Goal: Task Accomplishment & Management: Use online tool/utility

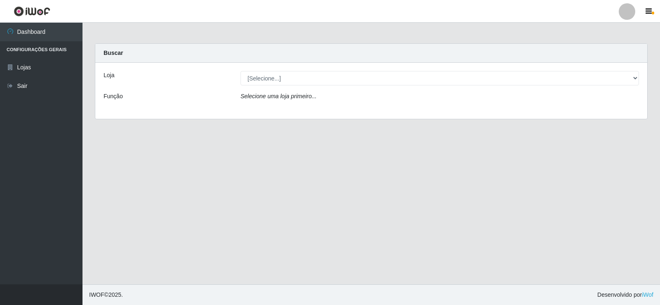
select select "161"
click at [240, 71] on select "[Selecione...] Rede Compras Supermercados - LOJA 2" at bounding box center [439, 78] width 398 height 14
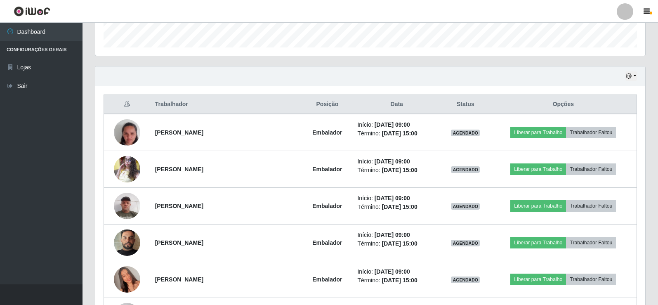
scroll to position [289, 0]
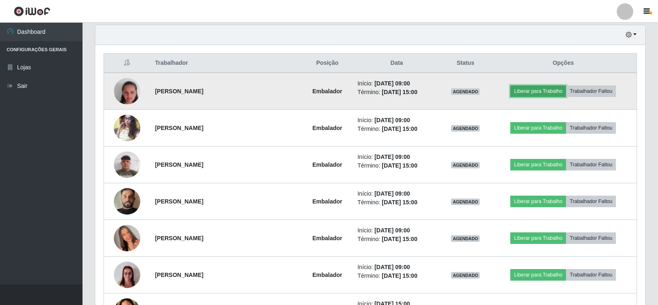
click at [550, 89] on button "Liberar para Trabalho" at bounding box center [538, 91] width 56 height 12
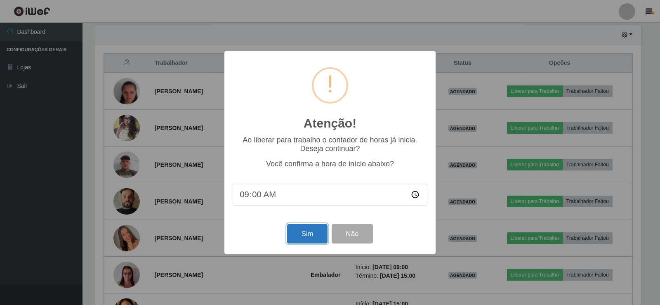
click at [318, 235] on button "Sim" at bounding box center [307, 233] width 40 height 19
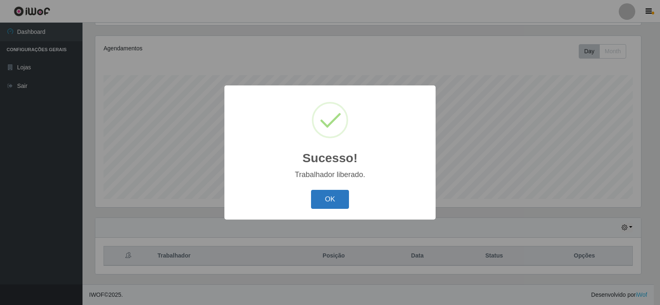
click at [336, 199] on button "OK" at bounding box center [330, 199] width 38 height 19
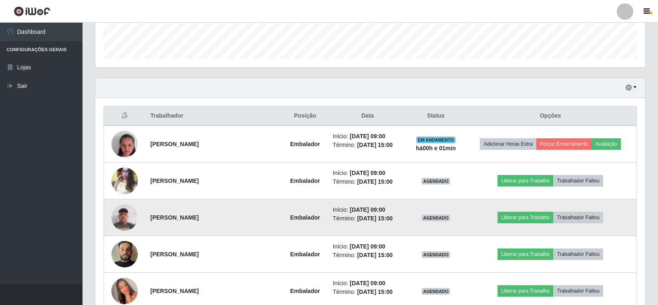
scroll to position [261, 0]
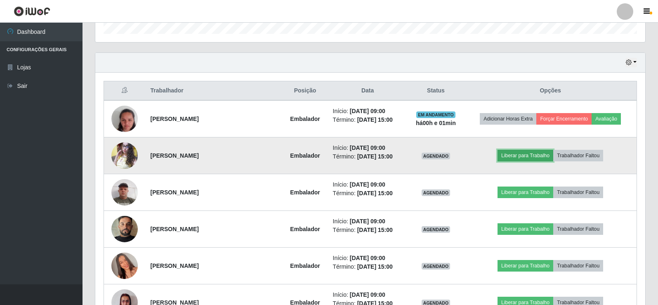
click at [517, 153] on button "Liberar para Trabalho" at bounding box center [525, 156] width 56 height 12
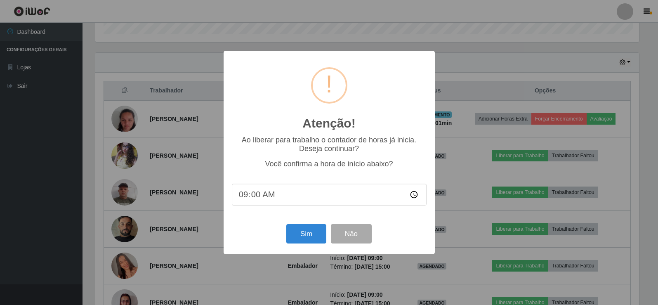
scroll to position [171, 545]
click at [299, 230] on button "Sim" at bounding box center [307, 233] width 40 height 19
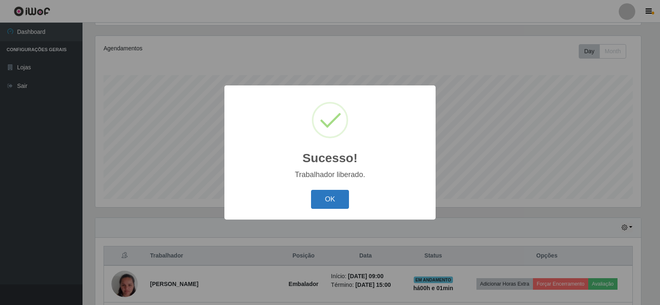
click at [338, 204] on button "OK" at bounding box center [330, 199] width 38 height 19
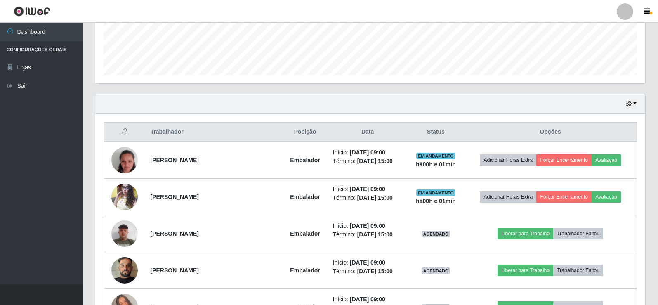
scroll to position [261, 0]
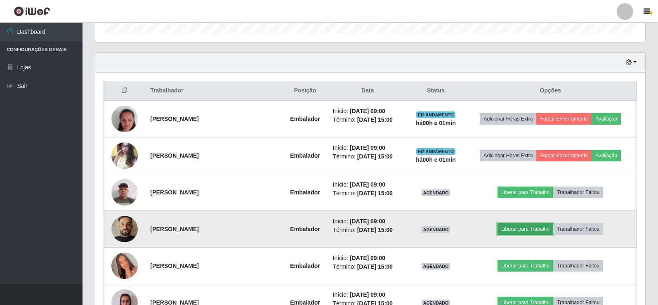
click at [511, 225] on button "Liberar para Trabalho" at bounding box center [525, 229] width 56 height 12
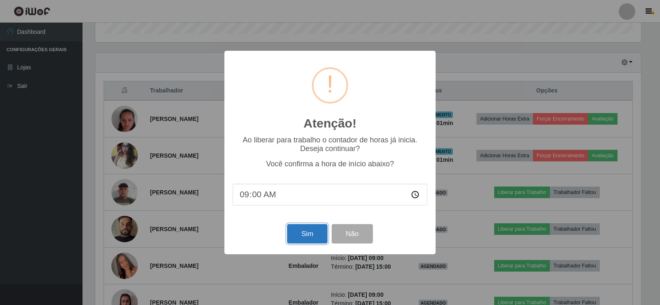
click at [308, 232] on button "Sim" at bounding box center [307, 233] width 40 height 19
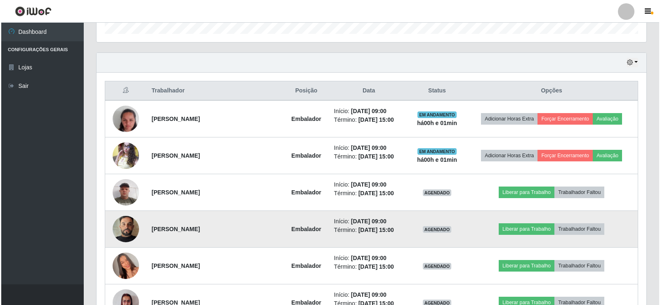
scroll to position [0, 0]
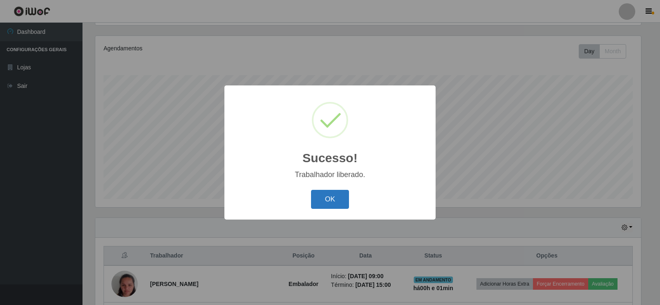
click at [325, 196] on button "OK" at bounding box center [330, 199] width 38 height 19
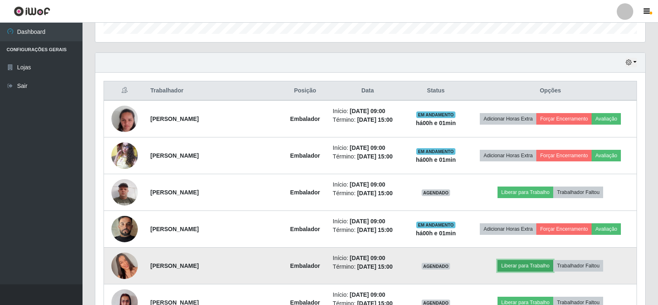
click at [518, 268] on button "Liberar para Trabalho" at bounding box center [525, 266] width 56 height 12
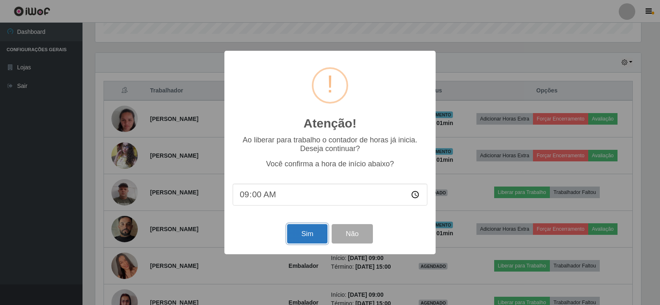
click at [309, 235] on button "Sim" at bounding box center [307, 233] width 40 height 19
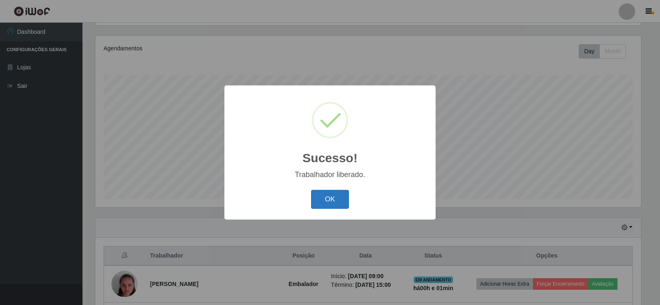
click at [341, 190] on button "OK" at bounding box center [330, 199] width 38 height 19
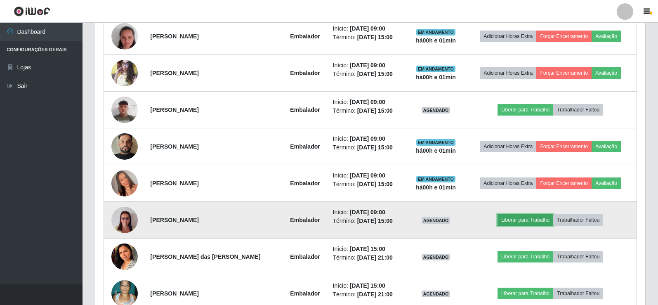
click at [519, 216] on button "Liberar para Trabalho" at bounding box center [525, 220] width 56 height 12
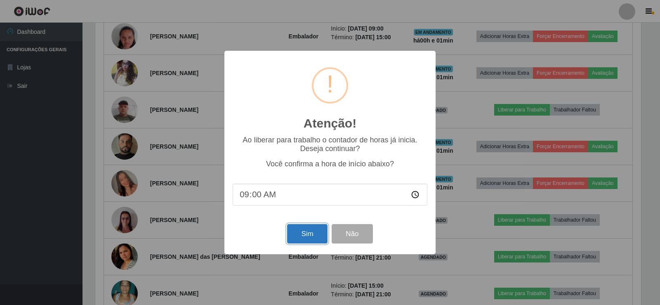
click at [305, 235] on button "Sim" at bounding box center [307, 233] width 40 height 19
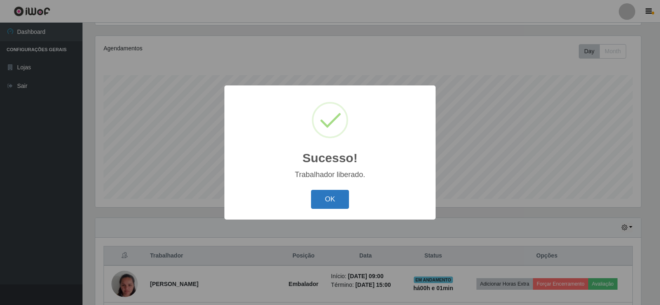
click at [324, 202] on button "OK" at bounding box center [330, 199] width 38 height 19
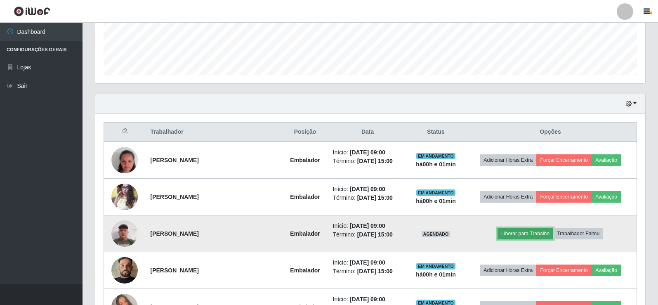
click at [534, 231] on button "Liberar para Trabalho" at bounding box center [525, 234] width 56 height 12
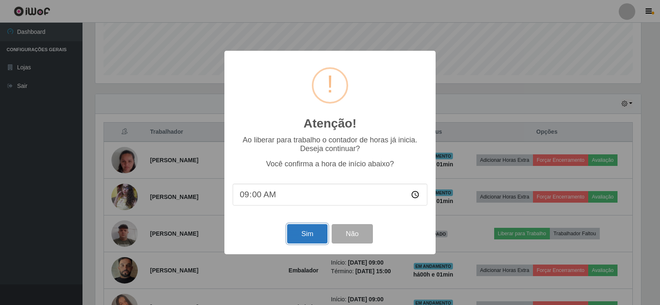
click at [298, 236] on button "Sim" at bounding box center [307, 233] width 40 height 19
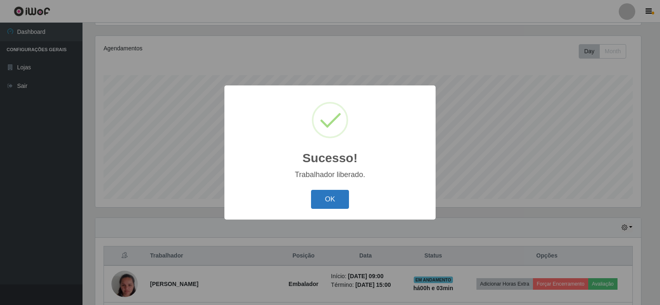
click at [340, 202] on button "OK" at bounding box center [330, 199] width 38 height 19
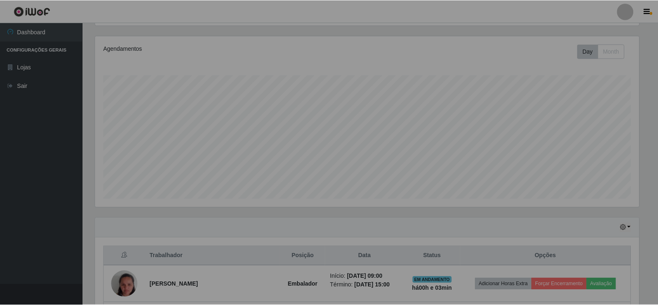
scroll to position [171, 550]
